Goal: Task Accomplishment & Management: Complete application form

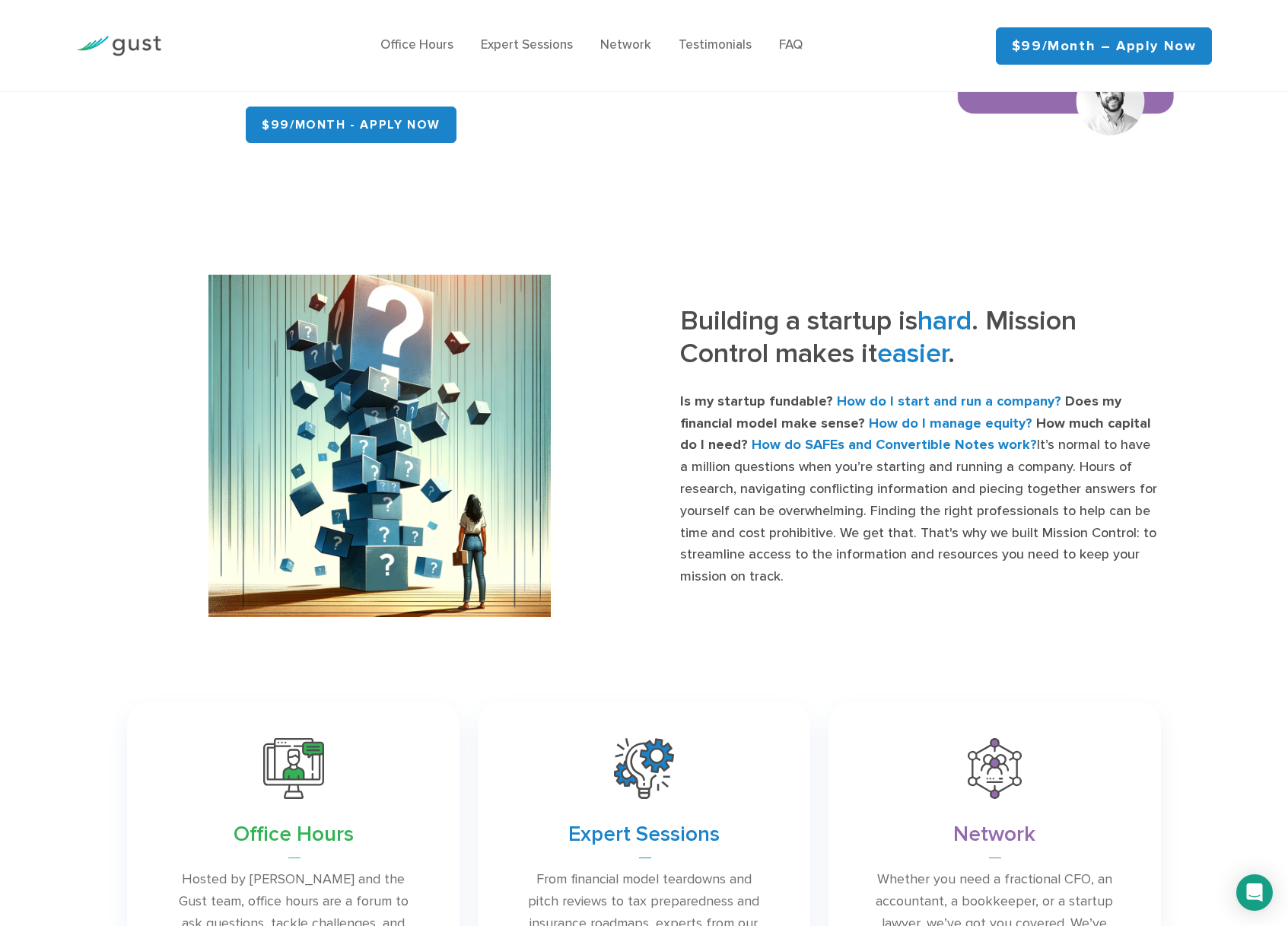
scroll to position [373, 0]
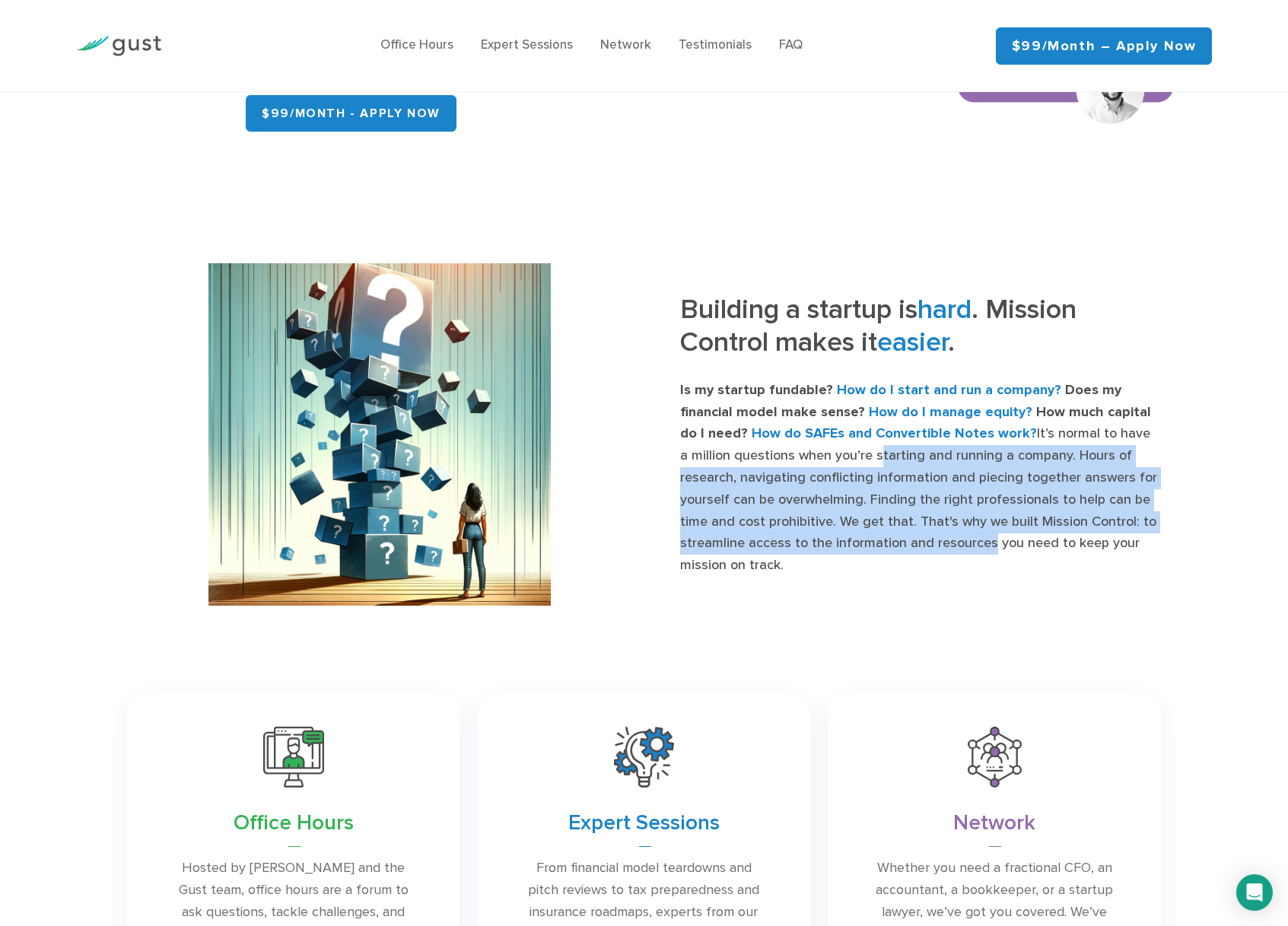
drag, startPoint x: 820, startPoint y: 509, endPoint x: 915, endPoint y: 588, distance: 123.6
click at [915, 577] on p "Is my startup fundable? How do I start and run a company? Does my financial mod…" at bounding box center [920, 478] width 481 height 197
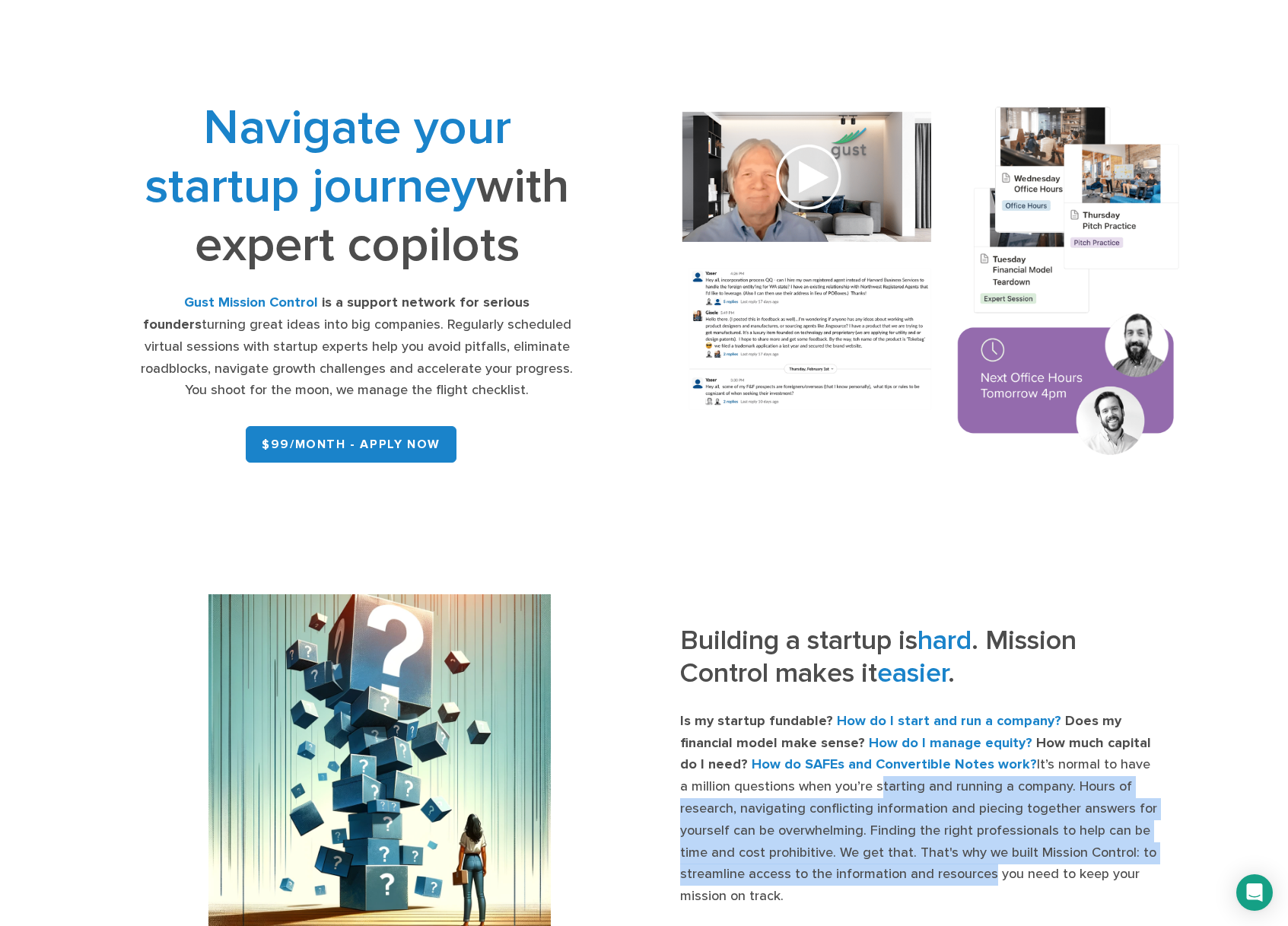
scroll to position [0, 0]
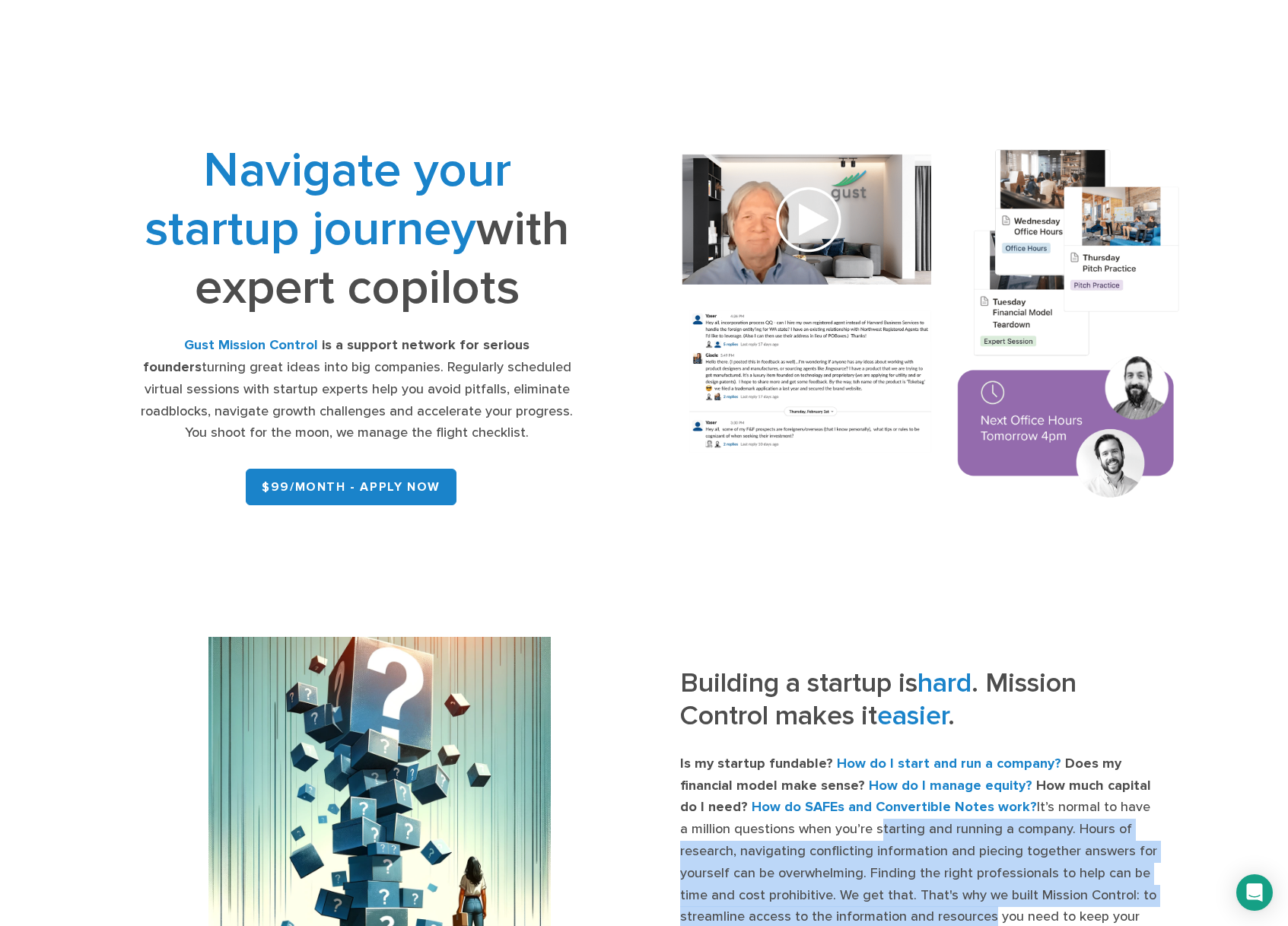
click at [817, 237] on img at bounding box center [931, 326] width 551 height 393
click at [808, 248] on img at bounding box center [931, 326] width 551 height 393
click at [376, 505] on link "$99/month - APPLY NOW" at bounding box center [351, 486] width 211 height 36
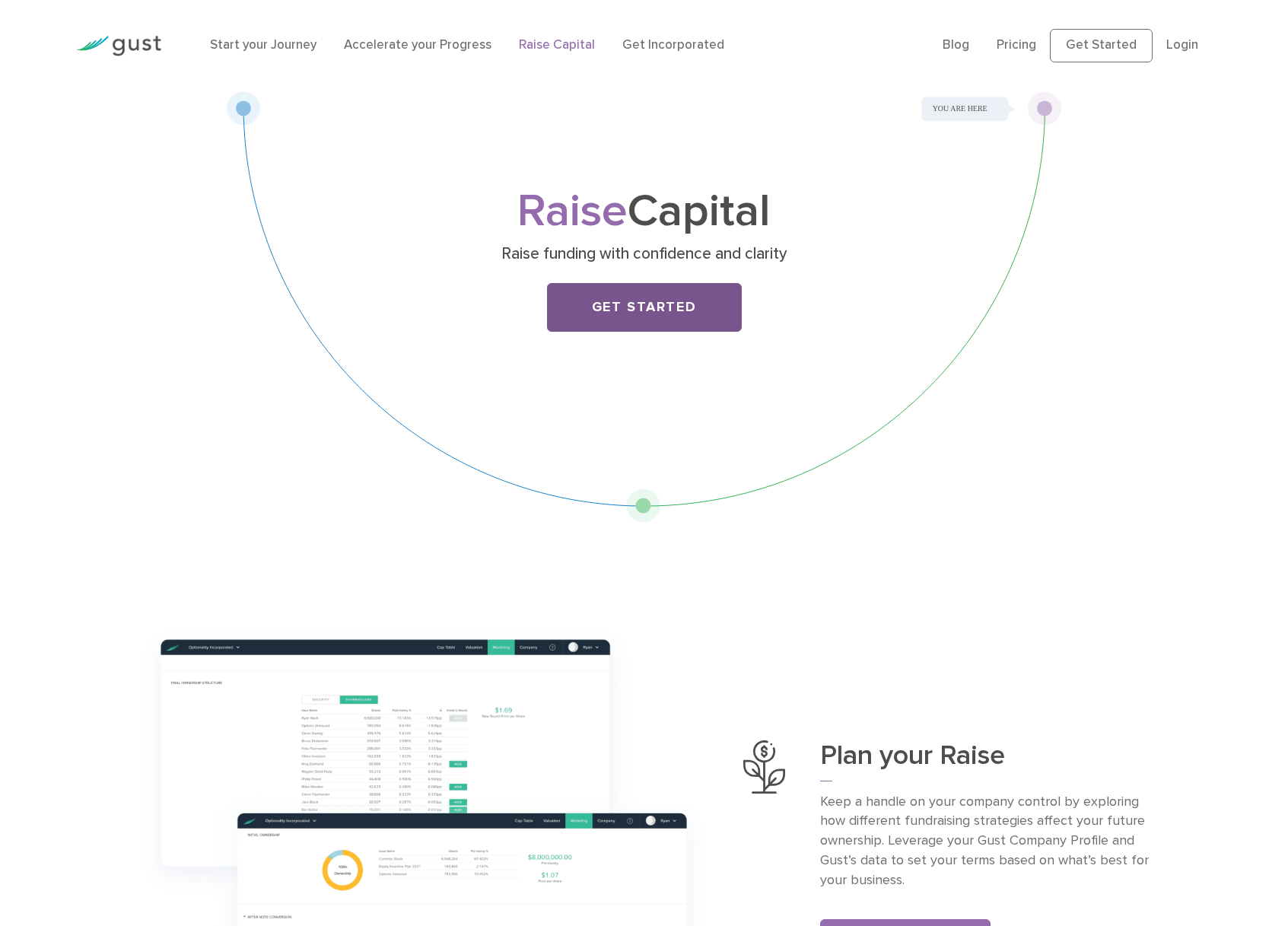
click at [703, 331] on link "Get Started" at bounding box center [644, 307] width 195 height 49
